Goal: Use online tool/utility: Utilize a website feature to perform a specific function

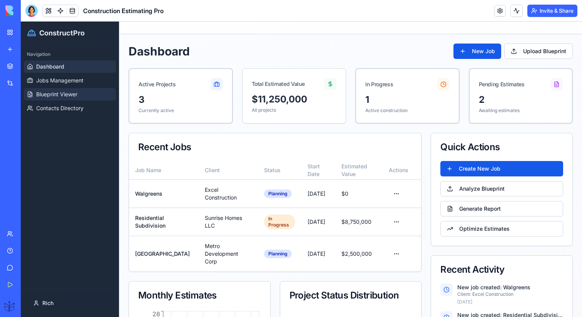
click at [65, 92] on span "Blueprint Viewer" at bounding box center [56, 94] width 41 height 8
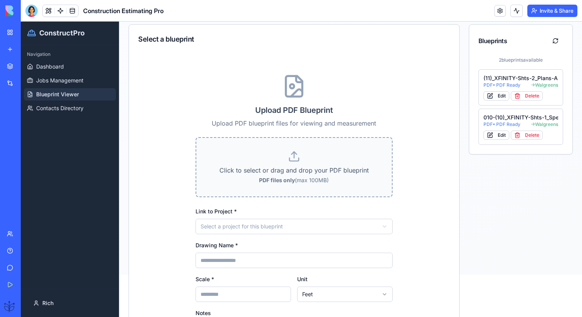
scroll to position [41, 0]
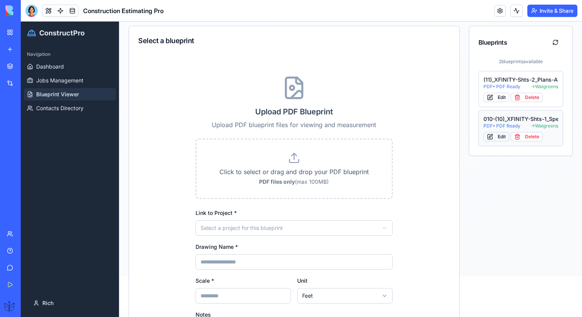
click at [492, 137] on button "Edit" at bounding box center [496, 136] width 26 height 9
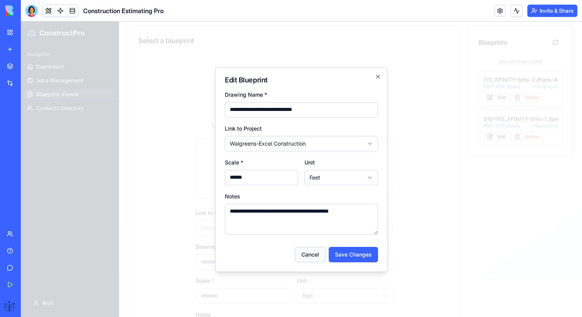
click at [315, 257] on button "Cancel" at bounding box center [310, 254] width 31 height 15
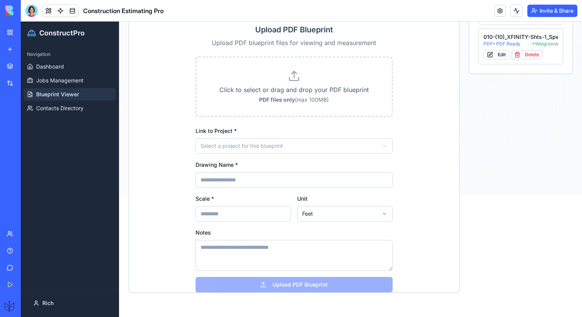
scroll to position [0, 0]
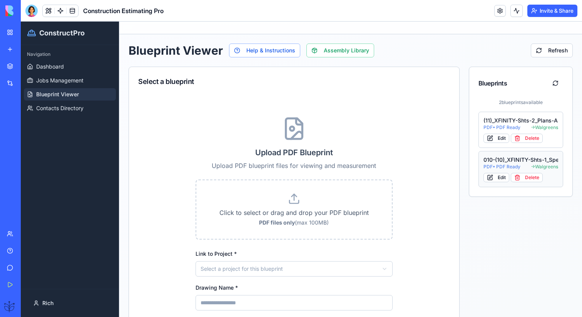
click at [485, 160] on div "010-(10)_XFINITY-Shts-1_Specs-A1" at bounding box center [520, 160] width 75 height 8
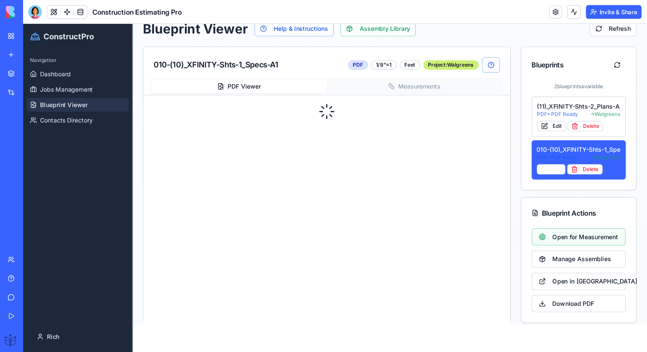
scroll to position [26, 0]
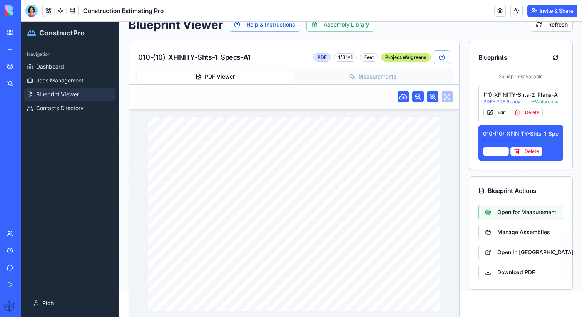
click at [361, 76] on button "Measurements" at bounding box center [372, 76] width 157 height 12
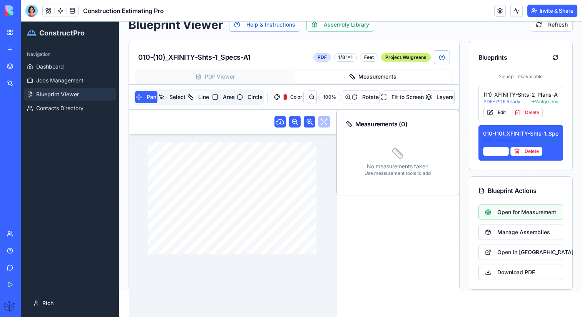
click at [202, 92] on button "Line" at bounding box center [198, 97] width 23 height 12
drag, startPoint x: 197, startPoint y: 183, endPoint x: 213, endPoint y: 183, distance: 15.8
click at [213, 183] on div "DRAWING TITLE: ARCH. PROJECT # DRAWN: CHECKED: DISTRIBUTION: DATE: CONTRACTOR(S…" at bounding box center [232, 198] width 168 height 112
click at [346, 99] on button at bounding box center [348, 97] width 10 height 14
click at [311, 99] on button at bounding box center [312, 97] width 10 height 14
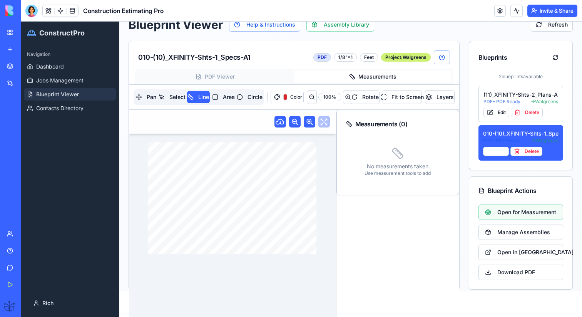
click at [239, 157] on div "DRAWING TITLE: ARCH. PROJECT # DRAWN: CHECKED: DISTRIBUTION: DATE: CONTRACTOR(S…" at bounding box center [232, 198] width 168 height 112
click at [261, 168] on div "DRAWING TITLE: ARCH. PROJECT # DRAWN: CHECKED: DISTRIBUTION: DATE: CONTRACTOR(S…" at bounding box center [232, 198] width 168 height 112
click at [314, 144] on link at bounding box center [314, 144] width 5 height 5
click at [151, 146] on link at bounding box center [150, 144] width 5 height 5
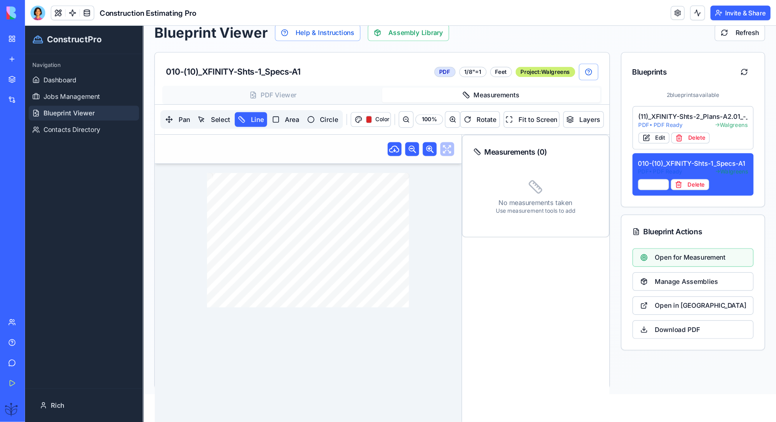
scroll to position [23, 0]
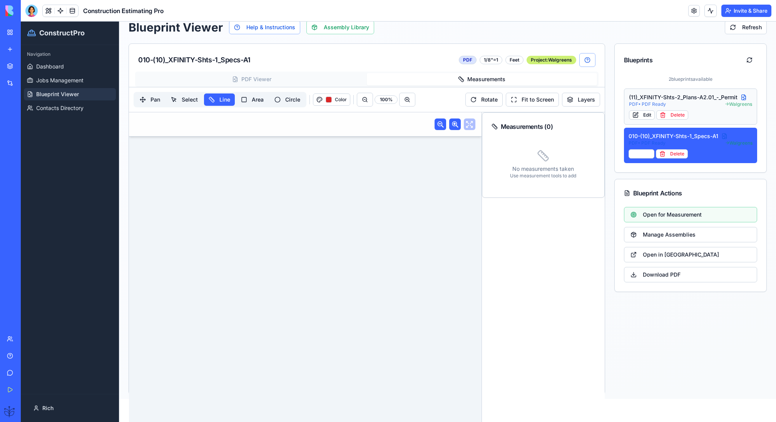
click at [582, 102] on div "PDF • PDF Ready → Walgreens" at bounding box center [691, 104] width 124 height 6
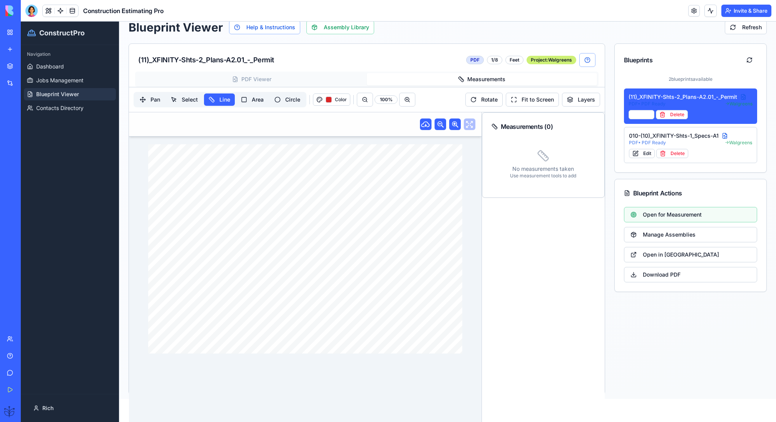
click at [346, 246] on div "DRAWING TITLE: ARCH. PROJECT # DRAWN: CHECKED: DISTRIBUTION: DATE: CONTRACTOR(S…" at bounding box center [305, 248] width 314 height 209
click at [290, 194] on div "DRAWING TITLE: ARCH. PROJECT # DRAWN: CHECKED: DISTRIBUTION: DATE: CONTRACTOR(S…" at bounding box center [305, 248] width 314 height 209
click at [194, 94] on button "Select" at bounding box center [184, 100] width 36 height 12
drag, startPoint x: 311, startPoint y: 240, endPoint x: 299, endPoint y: 230, distance: 15.6
click at [299, 229] on div "DRAWING TITLE: ARCH. PROJECT # DRAWN: CHECKED: DISTRIBUTION: DATE: CONTRACTOR(S…" at bounding box center [305, 248] width 314 height 209
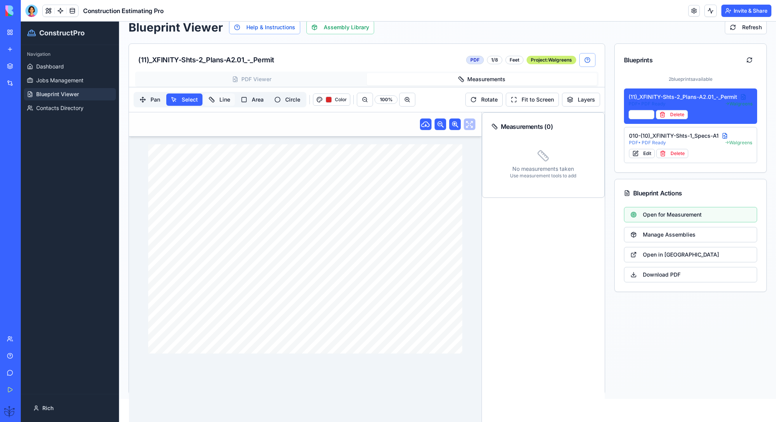
click at [220, 102] on button "Line" at bounding box center [219, 100] width 31 height 12
click at [294, 96] on button "Circle" at bounding box center [287, 100] width 35 height 12
click at [286, 186] on div "DRAWING TITLE: ARCH. PROJECT # DRAWN: CHECKED: DISTRIBUTION: DATE: CONTRACTOR(S…" at bounding box center [305, 248] width 314 height 209
drag, startPoint x: 293, startPoint y: 186, endPoint x: 402, endPoint y: 189, distance: 109.0
click at [402, 189] on div "DRAWING TITLE: ARCH. PROJECT # DRAWN: CHECKED: DISTRIBUTION: DATE: CONTRACTOR(S…" at bounding box center [305, 248] width 314 height 209
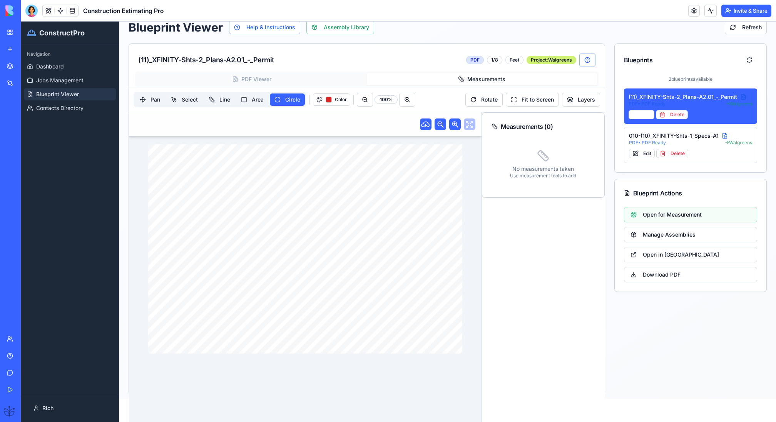
click at [305, 73] on button "PDF Viewer" at bounding box center [252, 79] width 230 height 12
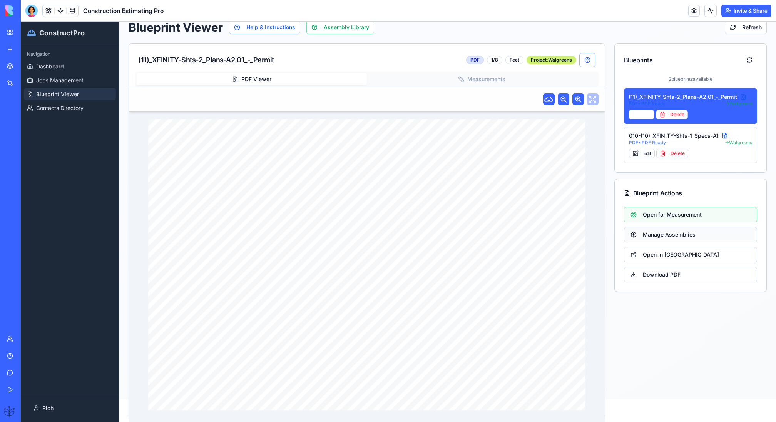
click at [582, 237] on button "Manage Assemblies" at bounding box center [691, 234] width 134 height 15
click at [582, 252] on button "Open in [GEOGRAPHIC_DATA]" at bounding box center [691, 254] width 134 height 15
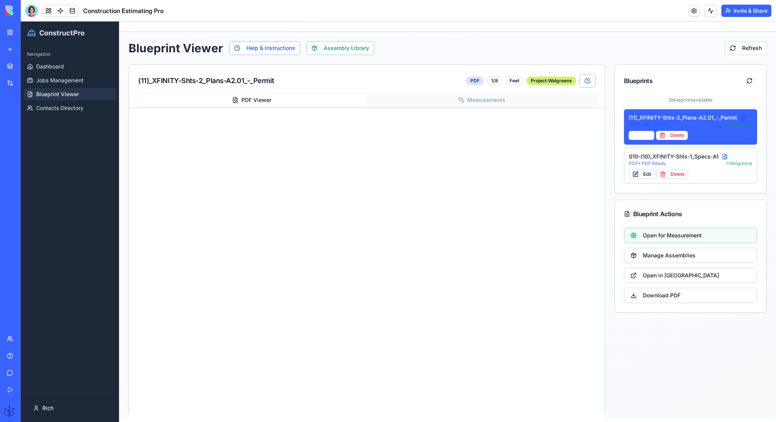
scroll to position [0, 0]
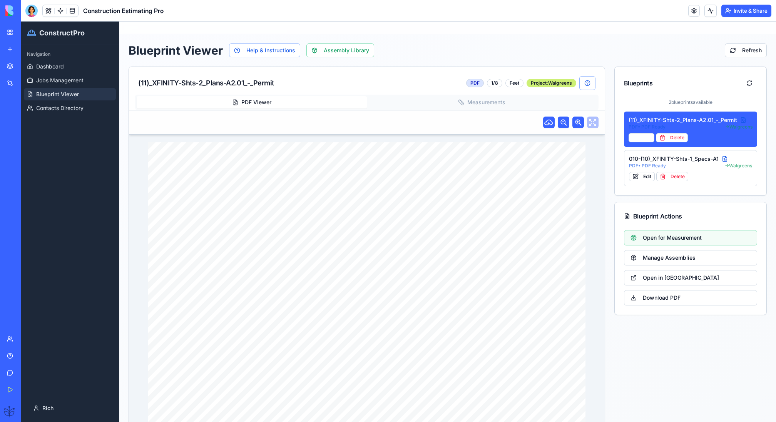
click at [455, 102] on button "Measurements" at bounding box center [482, 102] width 230 height 12
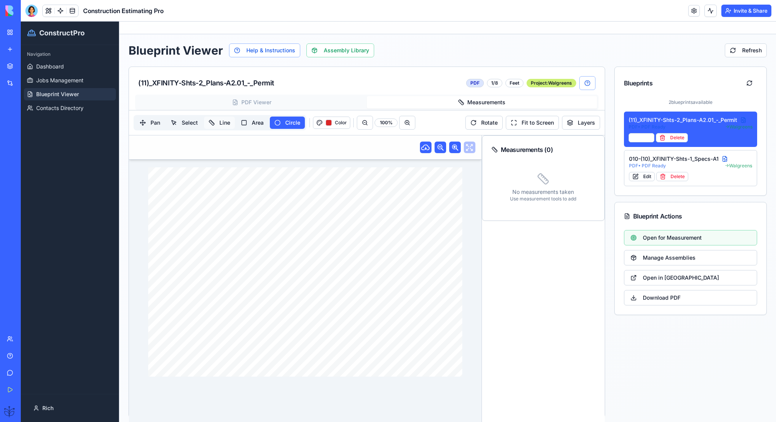
click at [221, 121] on button "Line" at bounding box center [219, 123] width 31 height 12
drag, startPoint x: 281, startPoint y: 201, endPoint x: 312, endPoint y: 219, distance: 36.0
click at [312, 219] on div "DRAWING TITLE: ARCH. PROJECT # DRAWN: CHECKED: DISTRIBUTION: DATE: CONTRACTOR(S…" at bounding box center [305, 271] width 314 height 209
drag, startPoint x: 341, startPoint y: 245, endPoint x: 311, endPoint y: 247, distance: 30.1
click at [311, 247] on div "DRAWING TITLE: ARCH. PROJECT # DRAWN: CHECKED: DISTRIBUTION: DATE: CONTRACTOR(S…" at bounding box center [305, 271] width 314 height 209
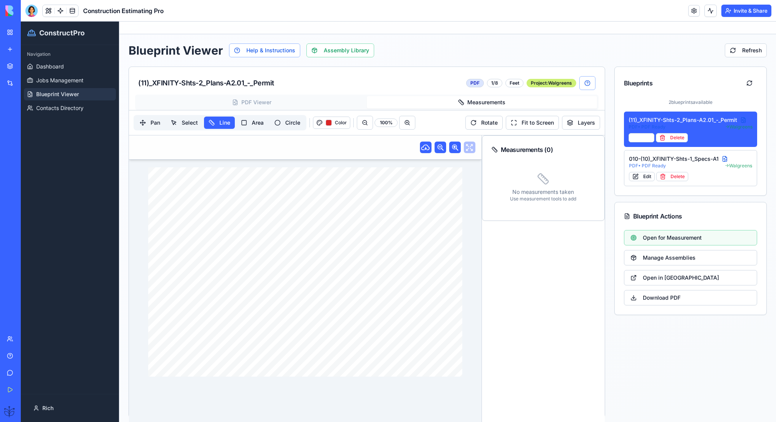
drag, startPoint x: 396, startPoint y: 288, endPoint x: 396, endPoint y: 273, distance: 15.8
click at [396, 273] on div "DRAWING TITLE: ARCH. PROJECT # DRAWN: CHECKED: DISTRIBUTION: DATE: CONTRACTOR(S…" at bounding box center [305, 271] width 314 height 209
click at [558, 188] on p "No measurements taken" at bounding box center [544, 192] width 104 height 8
click at [546, 124] on button "Fit to Screen" at bounding box center [532, 123] width 53 height 14
click at [542, 123] on button "Fit to Screen" at bounding box center [532, 123] width 53 height 14
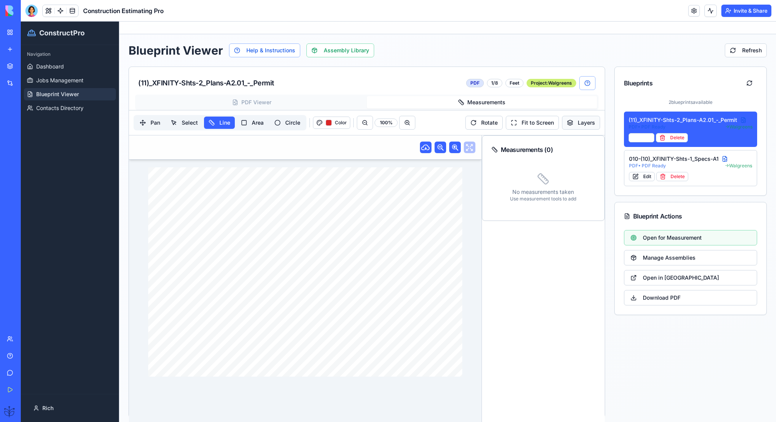
click at [582, 124] on button "Layers" at bounding box center [581, 123] width 38 height 14
click at [487, 125] on button "Rotate" at bounding box center [483, 123] width 37 height 14
drag, startPoint x: 303, startPoint y: 224, endPoint x: 260, endPoint y: 228, distance: 43.3
click at [260, 228] on div "DRAWING TITLE: ARCH. PROJECT # DRAWN: CHECKED: DISTRIBUTION: DATE: CONTRACTOR(S…" at bounding box center [305, 271] width 314 height 209
click at [32, 11] on div at bounding box center [31, 11] width 12 height 12
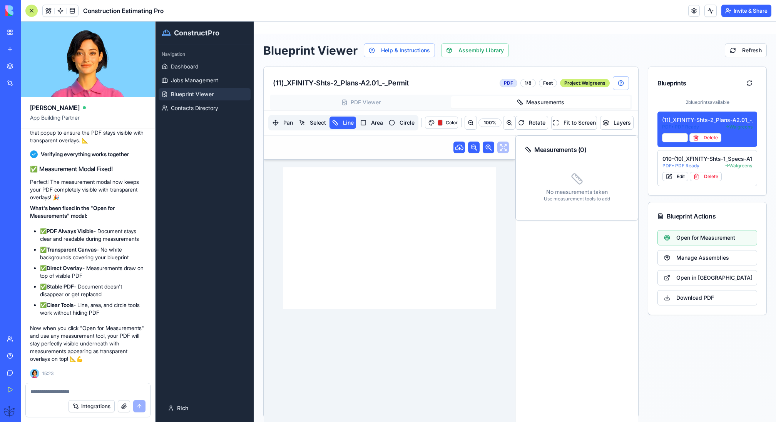
click at [69, 316] on textarea at bounding box center [87, 392] width 115 height 8
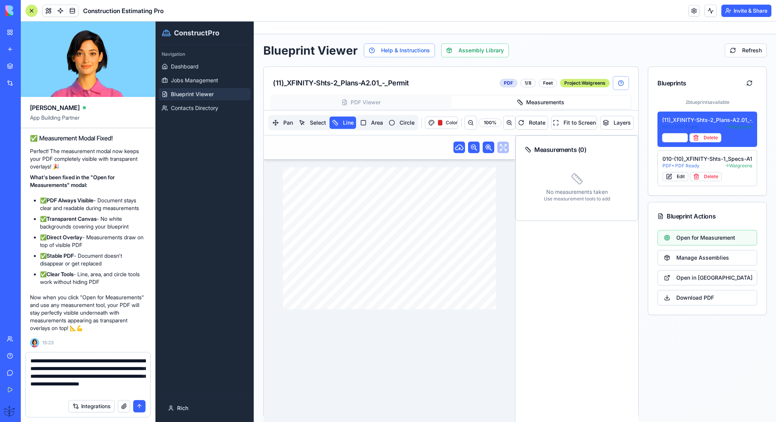
type textarea "**********"
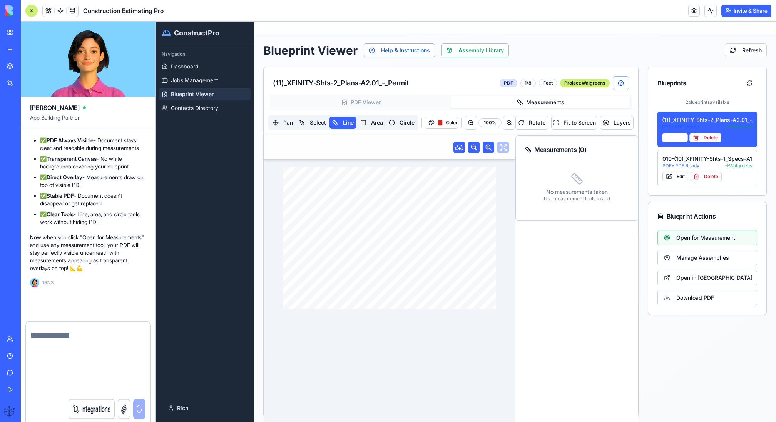
scroll to position [41044, 0]
